Goal: Task Accomplishment & Management: Use online tool/utility

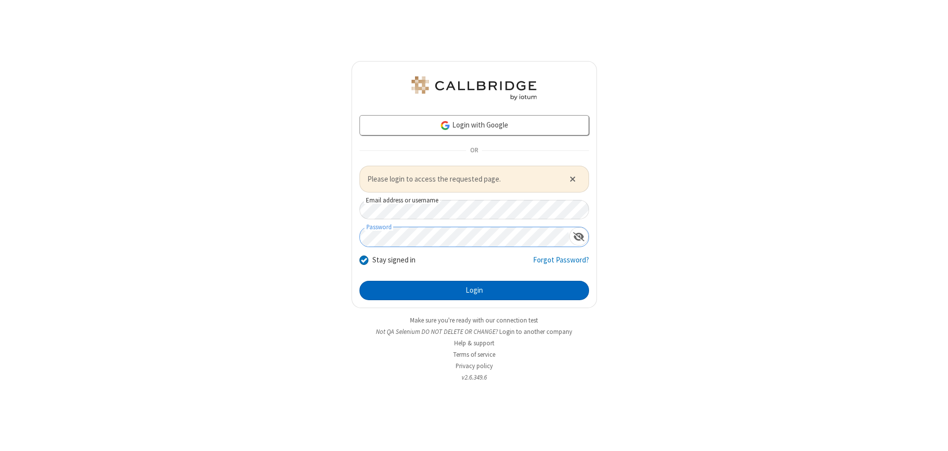
click at [474, 290] on button "Login" at bounding box center [473, 291] width 229 height 20
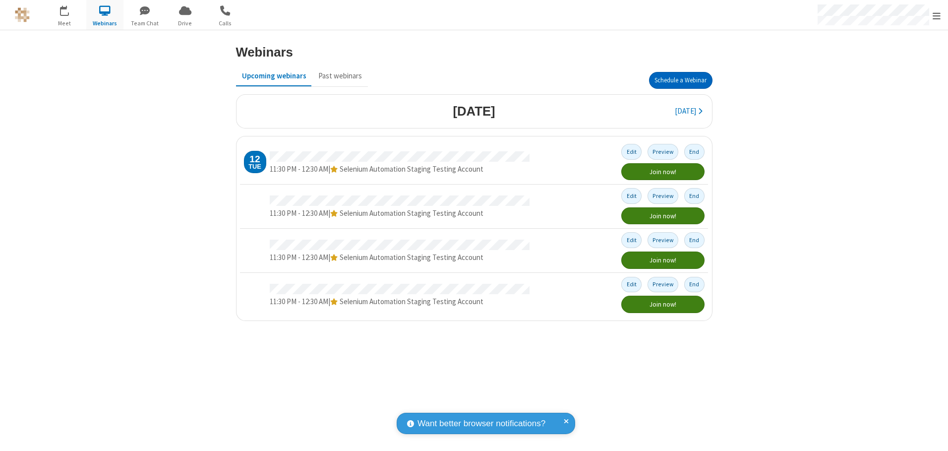
click at [680, 80] on button "Schedule a Webinar" at bounding box center [680, 80] width 63 height 17
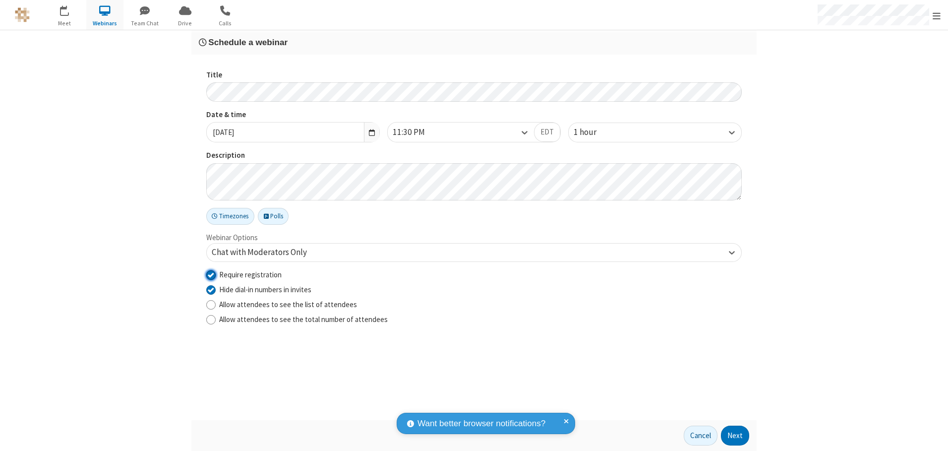
click at [211, 274] on input "Require registration" at bounding box center [210, 274] width 9 height 10
checkbox input "false"
click at [735, 435] on button "Next" at bounding box center [735, 435] width 28 height 20
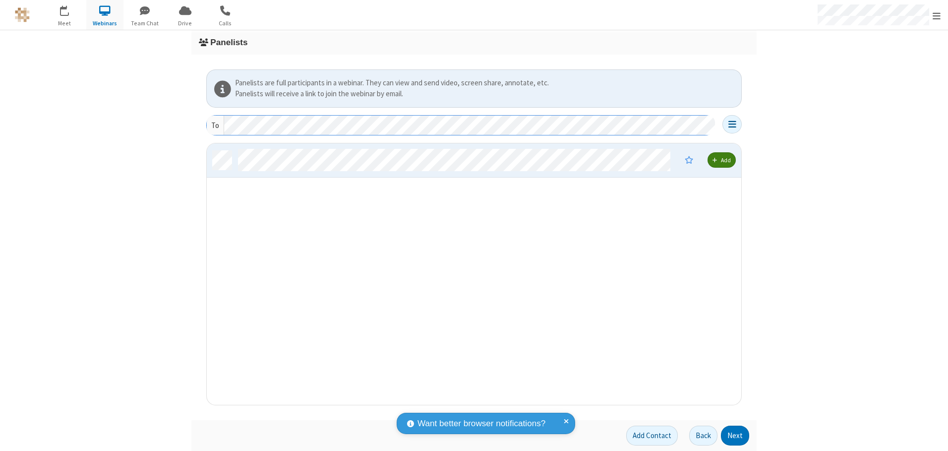
scroll to position [254, 527]
click at [735, 435] on button "Next" at bounding box center [735, 435] width 28 height 20
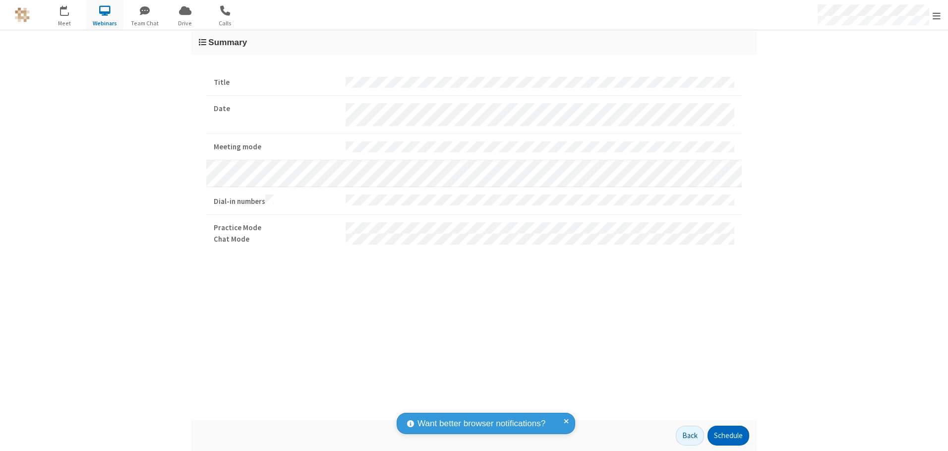
click at [728, 435] on button "Schedule" at bounding box center [728, 435] width 42 height 20
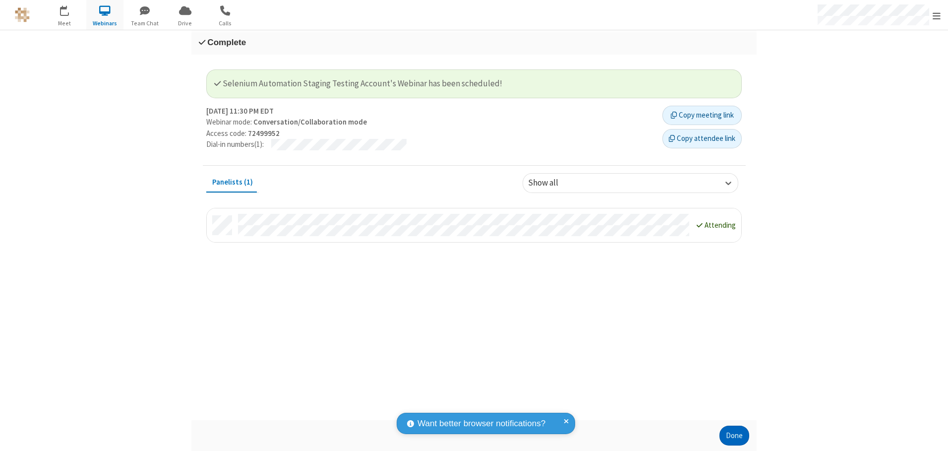
click at [734, 435] on button "Done" at bounding box center [734, 435] width 30 height 20
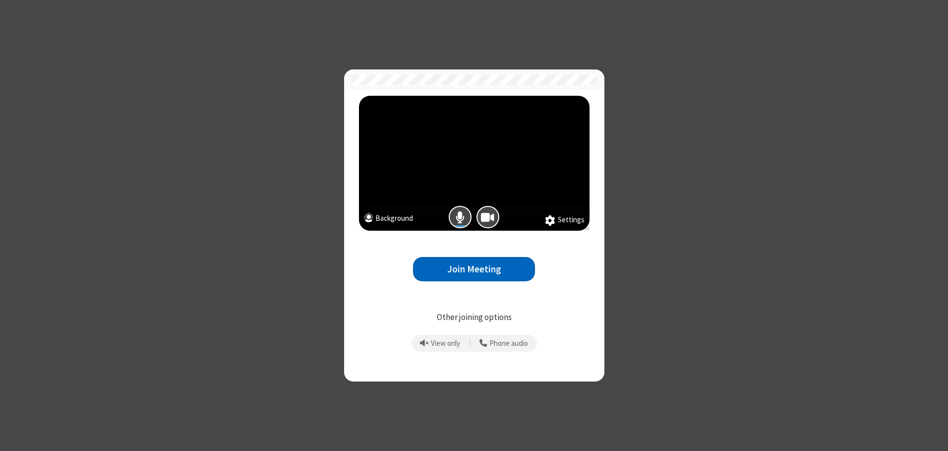
click at [474, 269] on button "Join Meeting" at bounding box center [474, 269] width 122 height 24
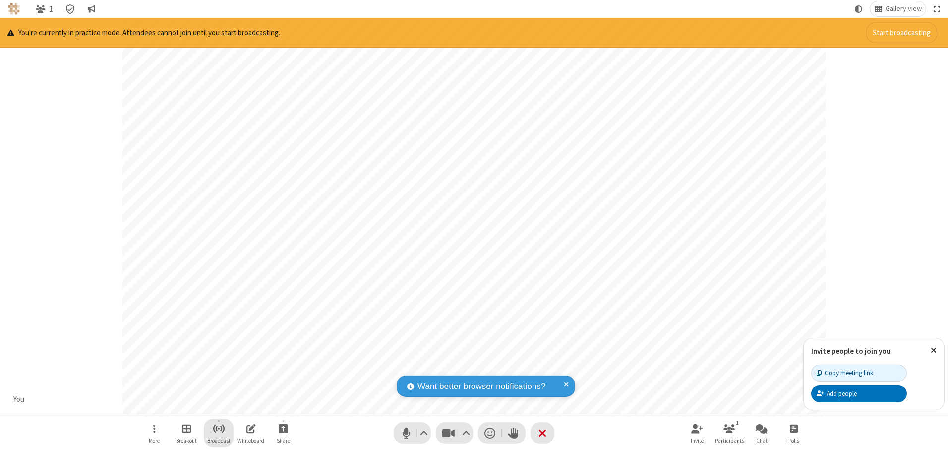
click at [218, 428] on span "Start broadcast" at bounding box center [219, 428] width 12 height 12
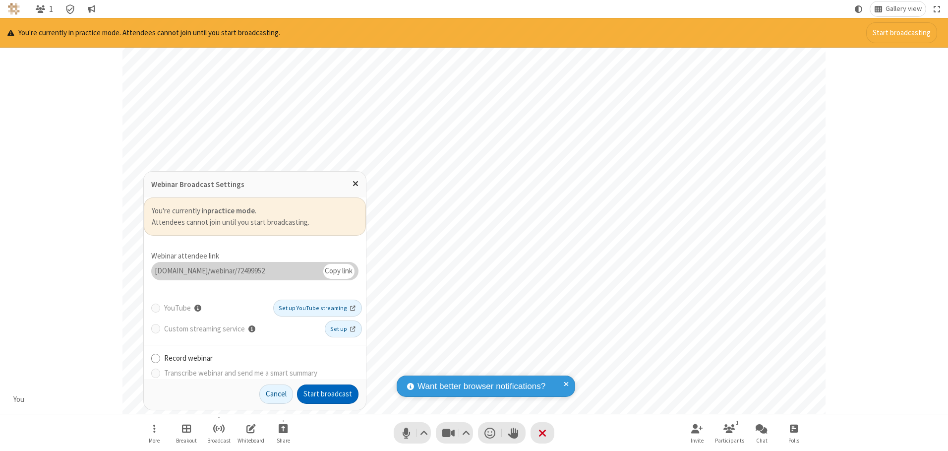
click at [328, 394] on button "Start broadcast" at bounding box center [327, 394] width 61 height 20
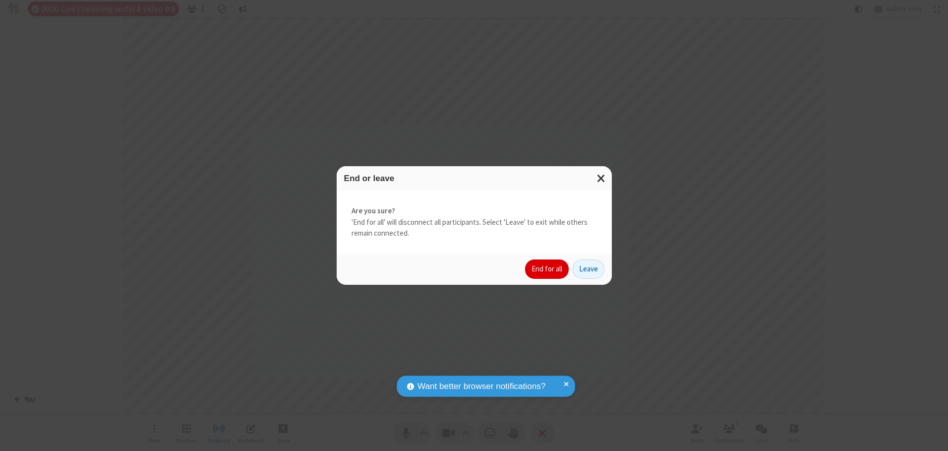
click at [547, 269] on button "End for all" at bounding box center [547, 269] width 44 height 20
